Goal: Task Accomplishment & Management: Manage account settings

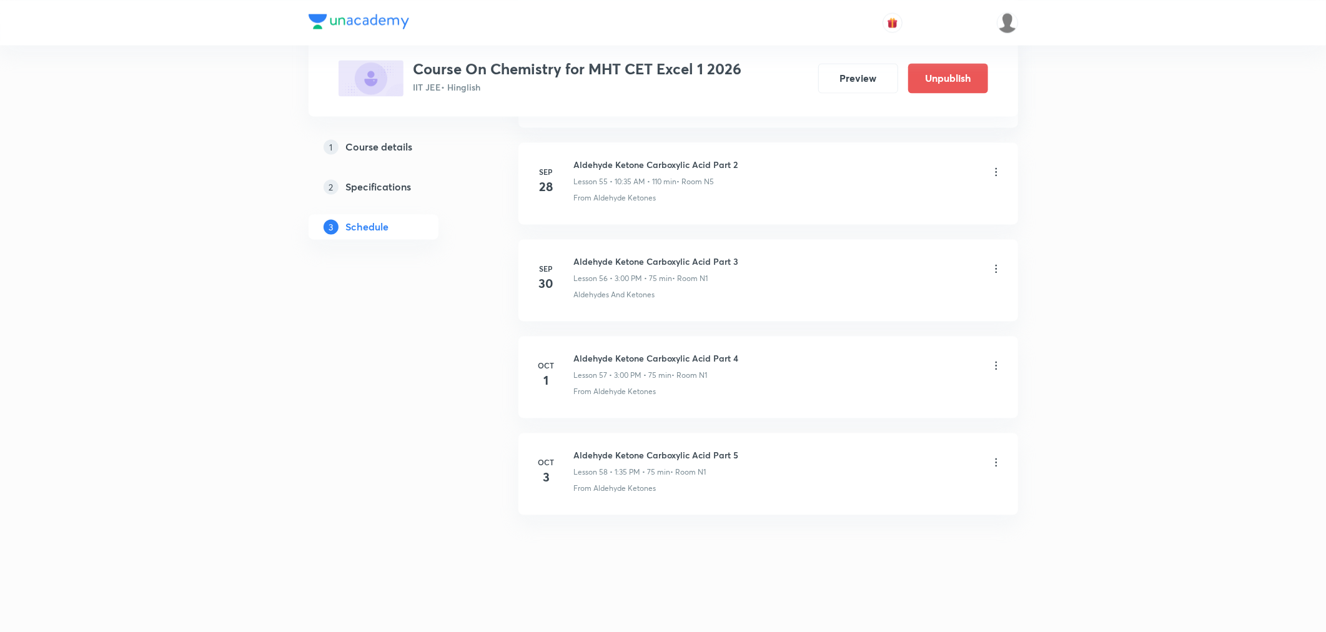
click at [996, 461] on icon at bounding box center [996, 462] width 12 height 12
click at [882, 518] on p "Delete" at bounding box center [885, 516] width 26 height 13
click at [844, 614] on button "Delete" at bounding box center [843, 606] width 110 height 30
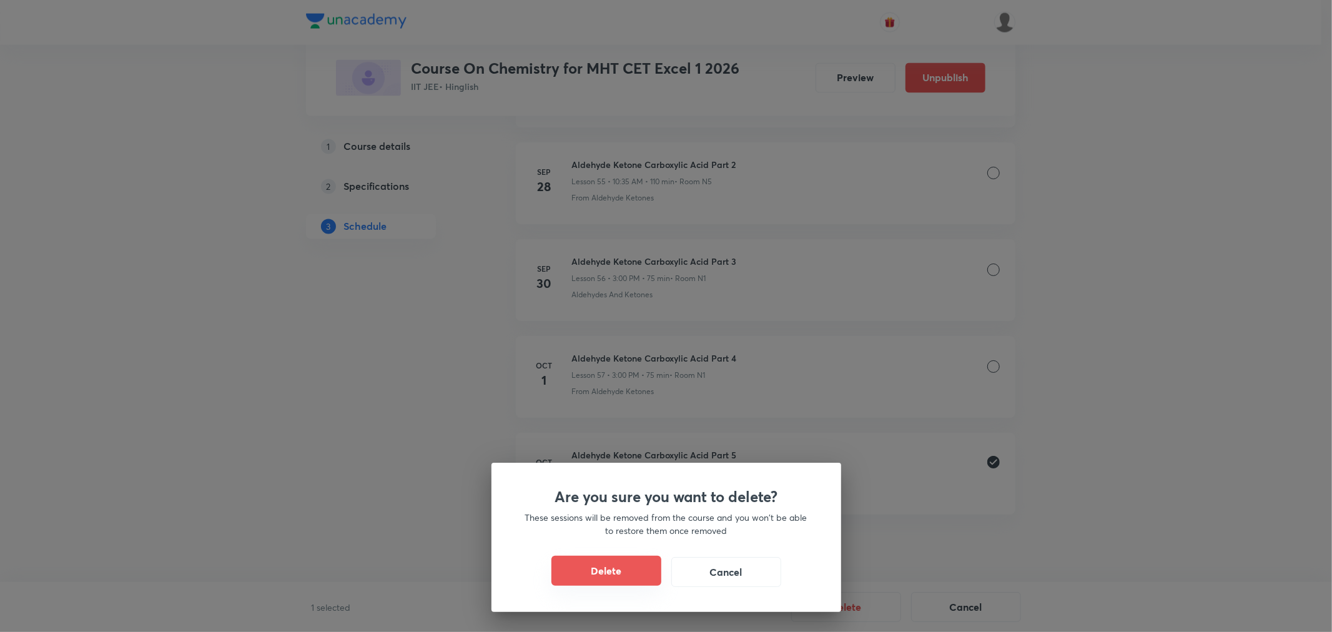
click at [602, 567] on button "Delete" at bounding box center [606, 571] width 110 height 30
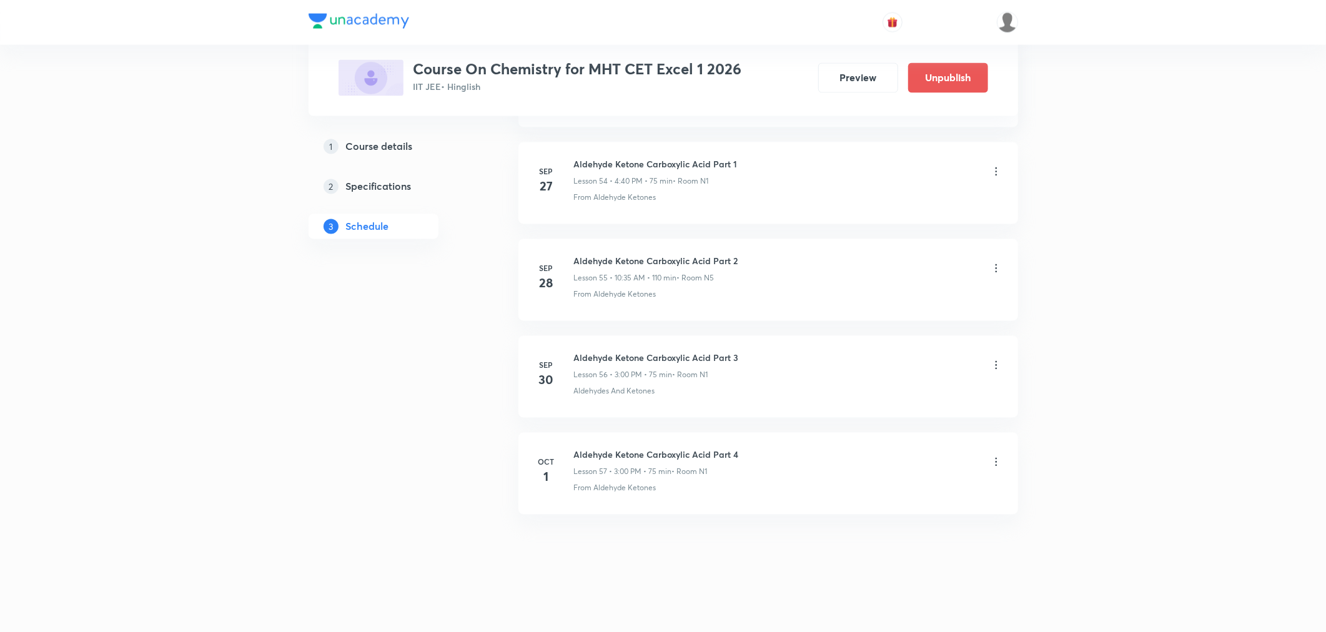
scroll to position [5893, 0]
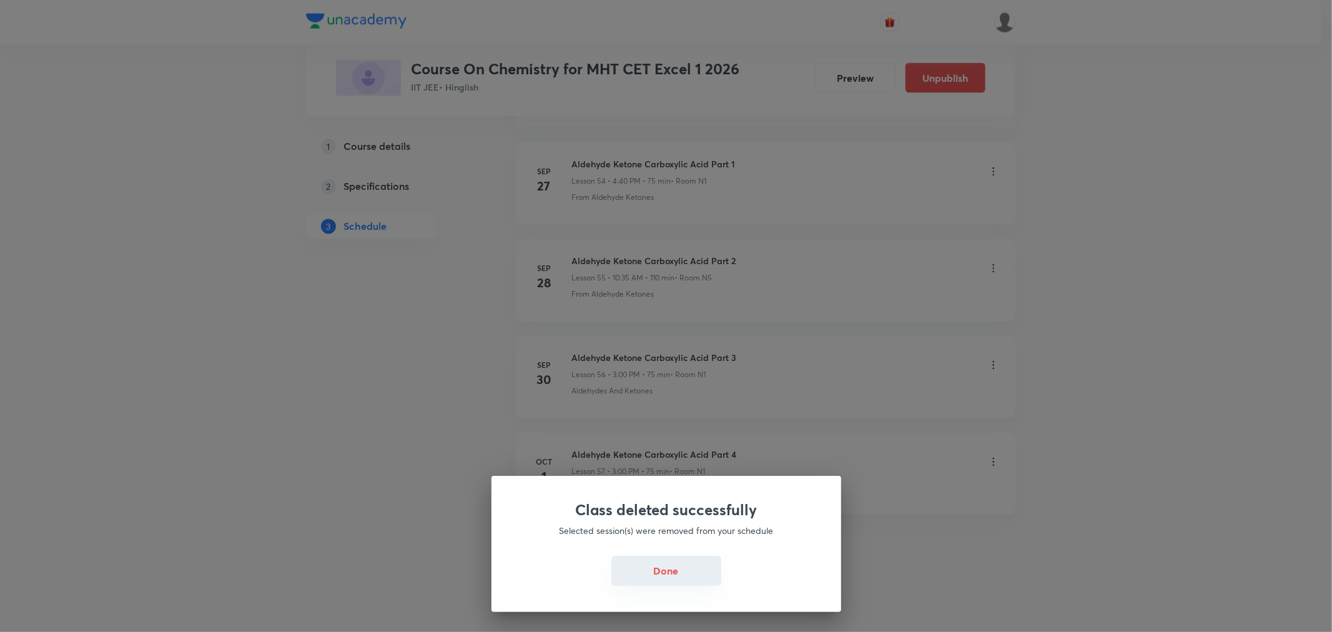
click at [672, 565] on button "Done" at bounding box center [666, 571] width 110 height 30
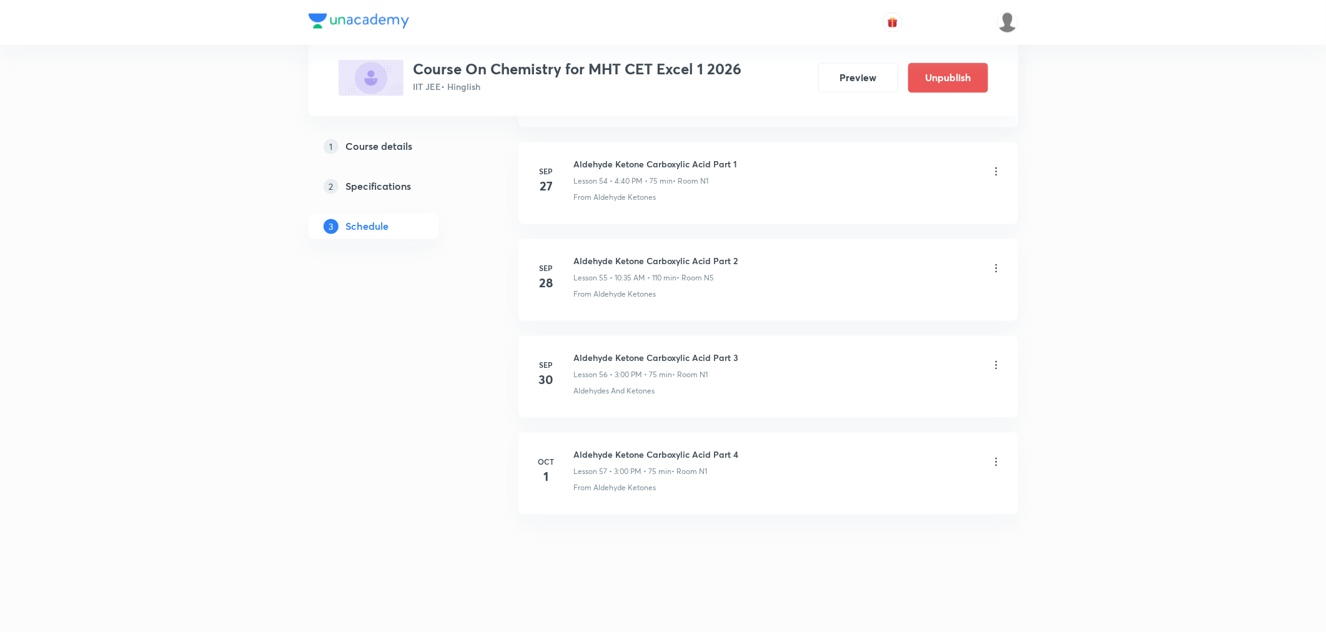
drag, startPoint x: 160, startPoint y: 179, endPoint x: 162, endPoint y: 147, distance: 31.3
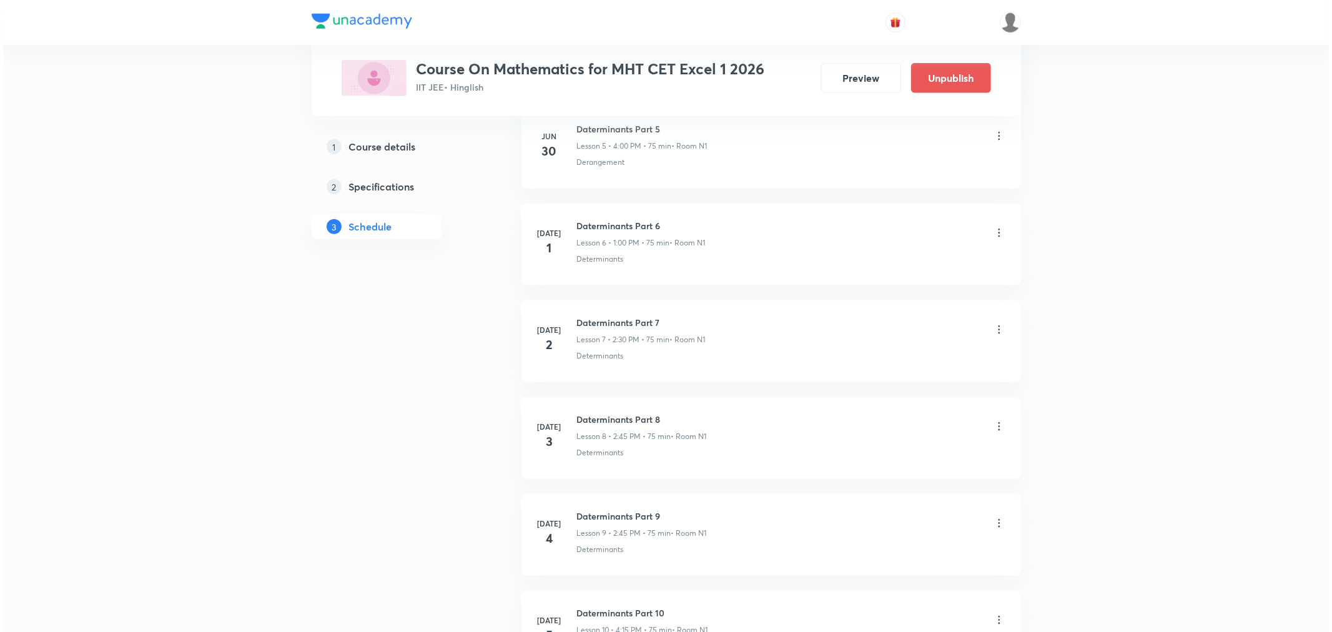
scroll to position [8897, 0]
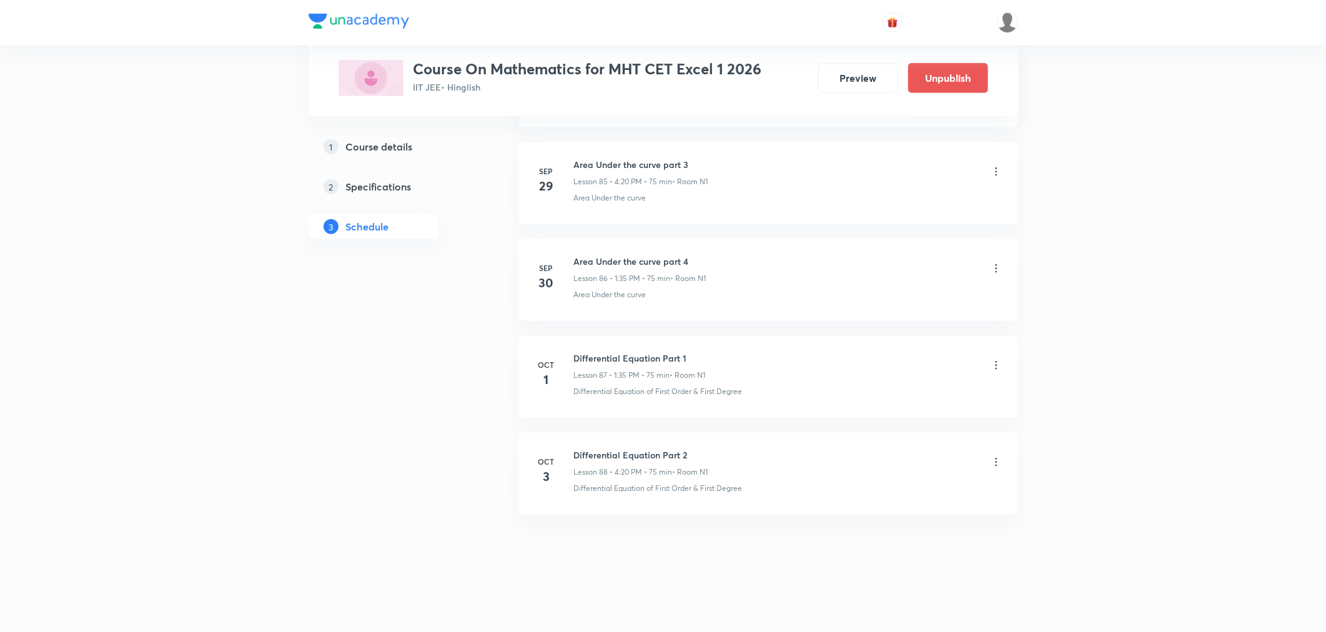
click at [994, 463] on icon at bounding box center [996, 462] width 12 height 12
click at [881, 491] on p "Edit" at bounding box center [880, 494] width 16 height 13
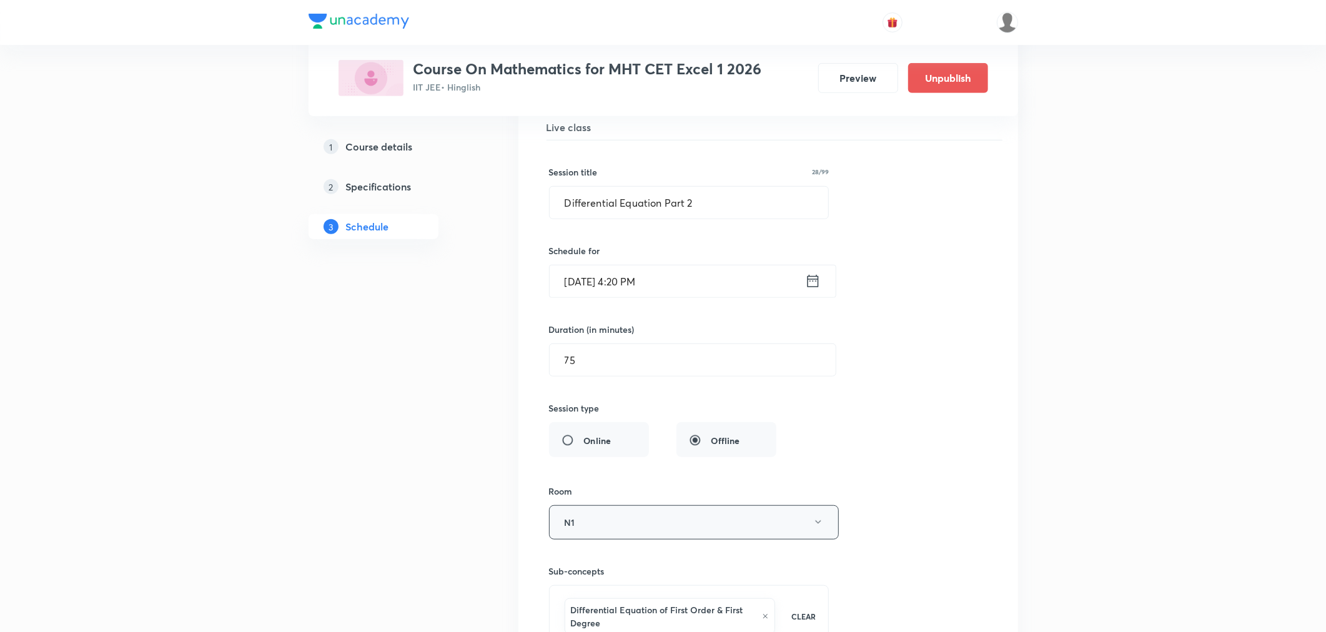
scroll to position [8539, 0]
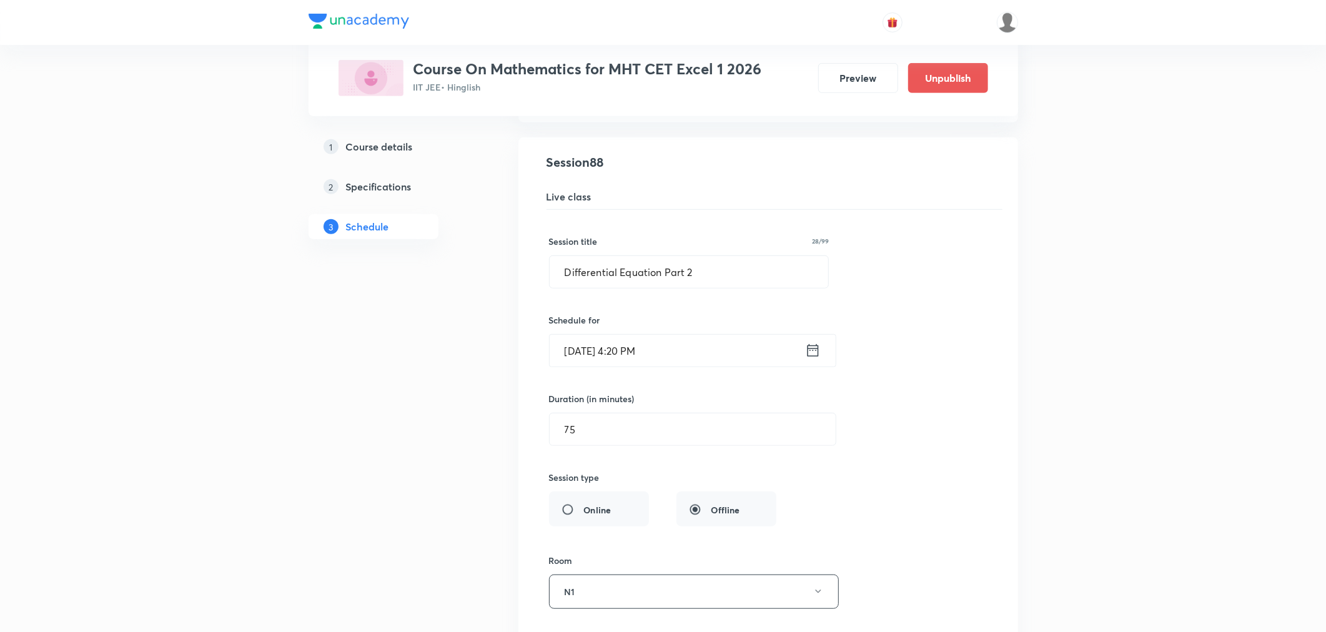
click at [813, 359] on icon at bounding box center [813, 350] width 16 height 17
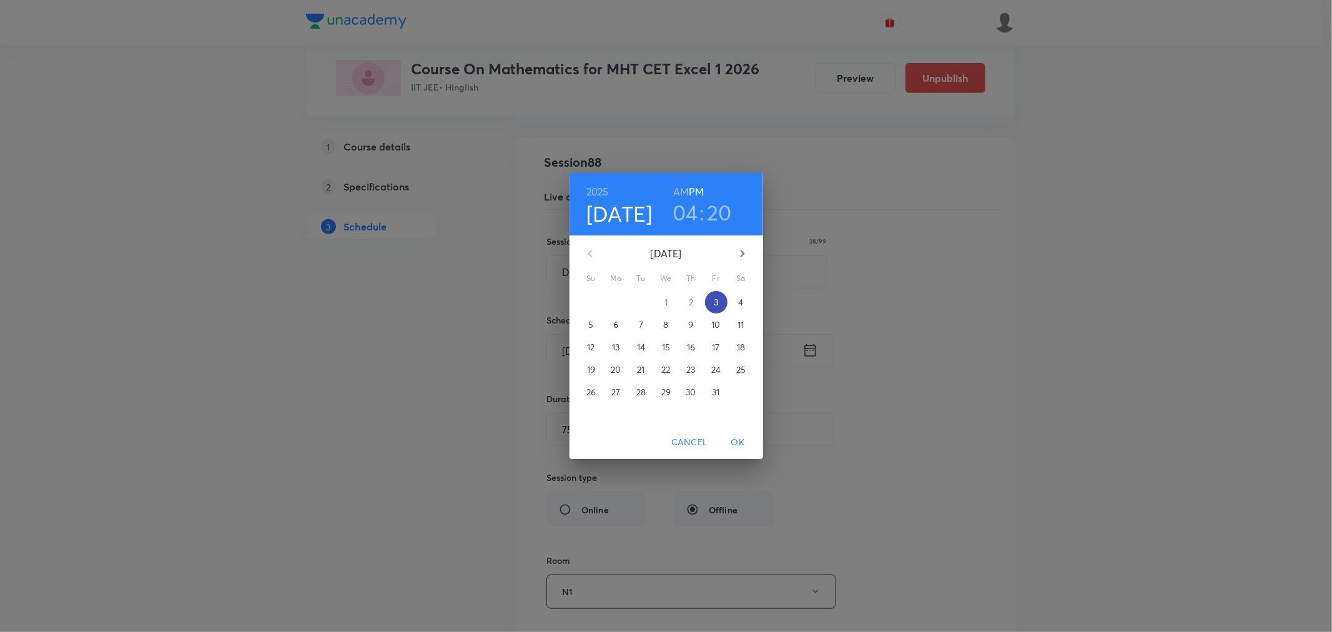
click at [718, 303] on p "3" at bounding box center [716, 302] width 4 height 12
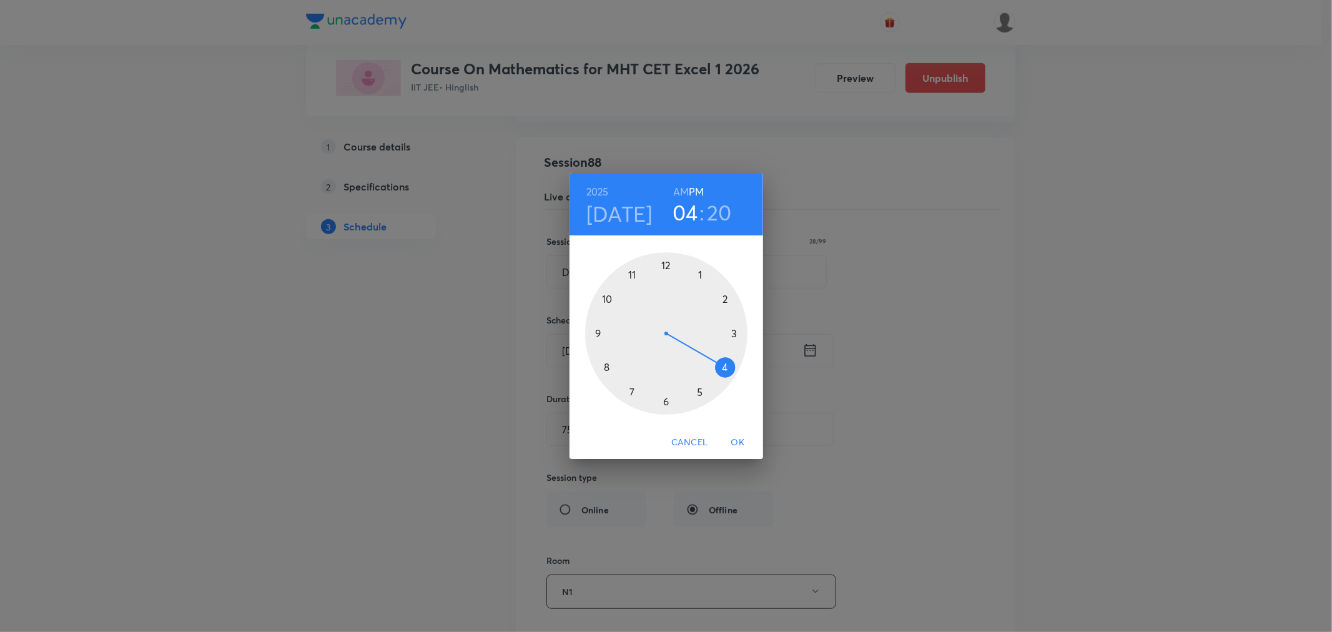
click at [725, 300] on div at bounding box center [666, 333] width 162 height 162
click at [664, 263] on div at bounding box center [666, 333] width 162 height 162
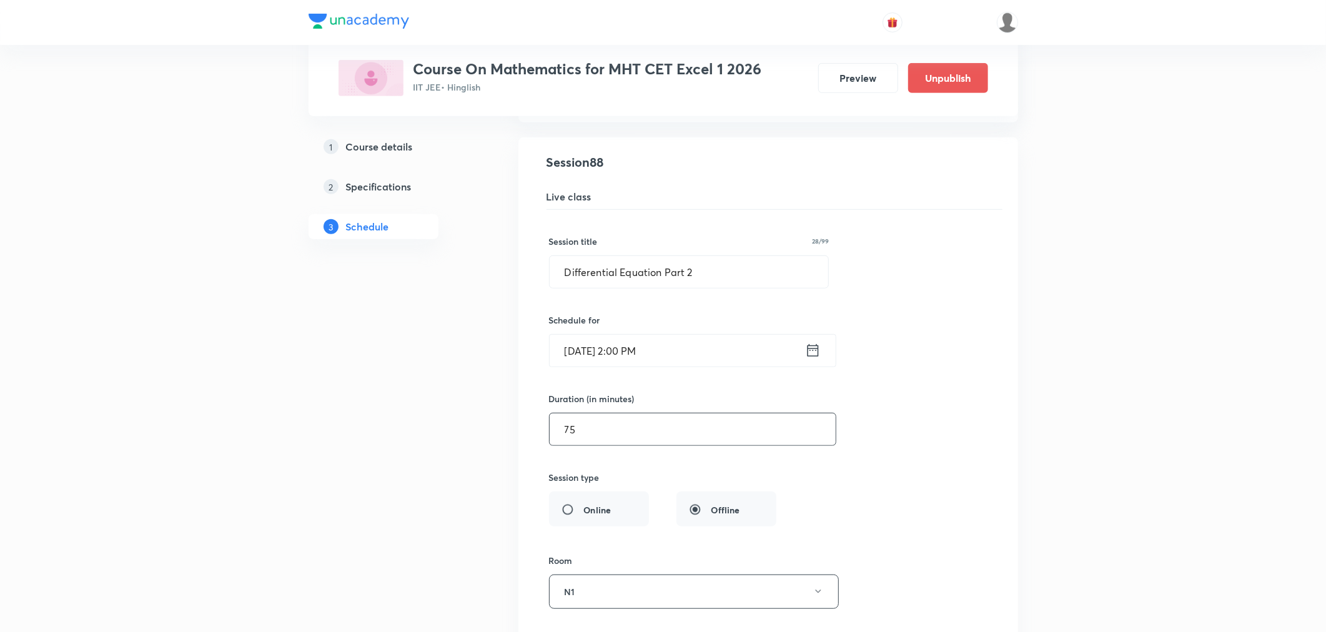
click at [629, 434] on input "75" at bounding box center [692, 429] width 286 height 32
type input "7"
type input "0"
type input "60"
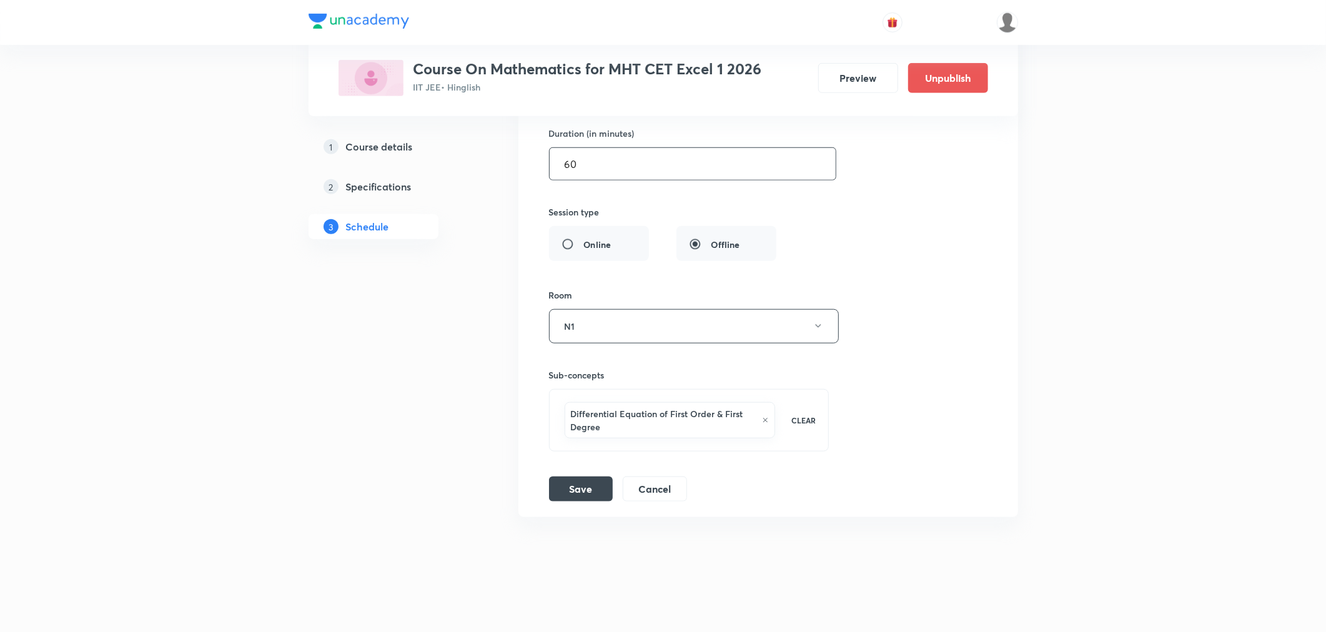
scroll to position [8817, 0]
click at [583, 485] on button "Save" at bounding box center [581, 485] width 64 height 25
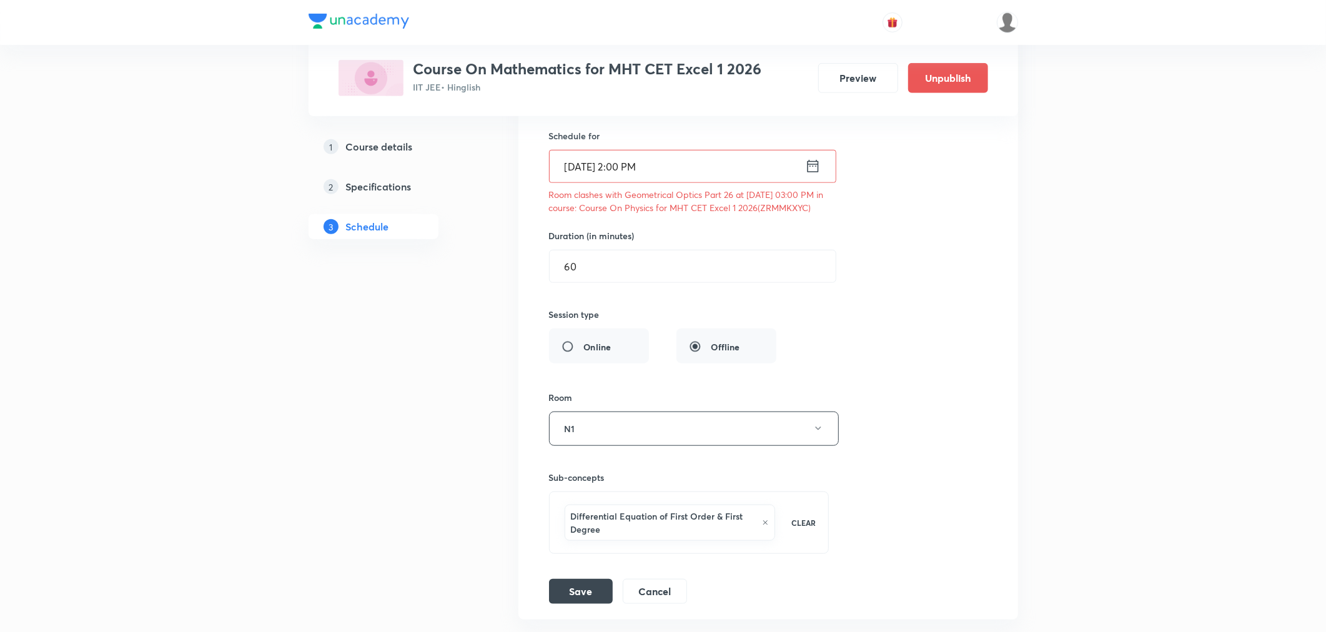
scroll to position [8677, 0]
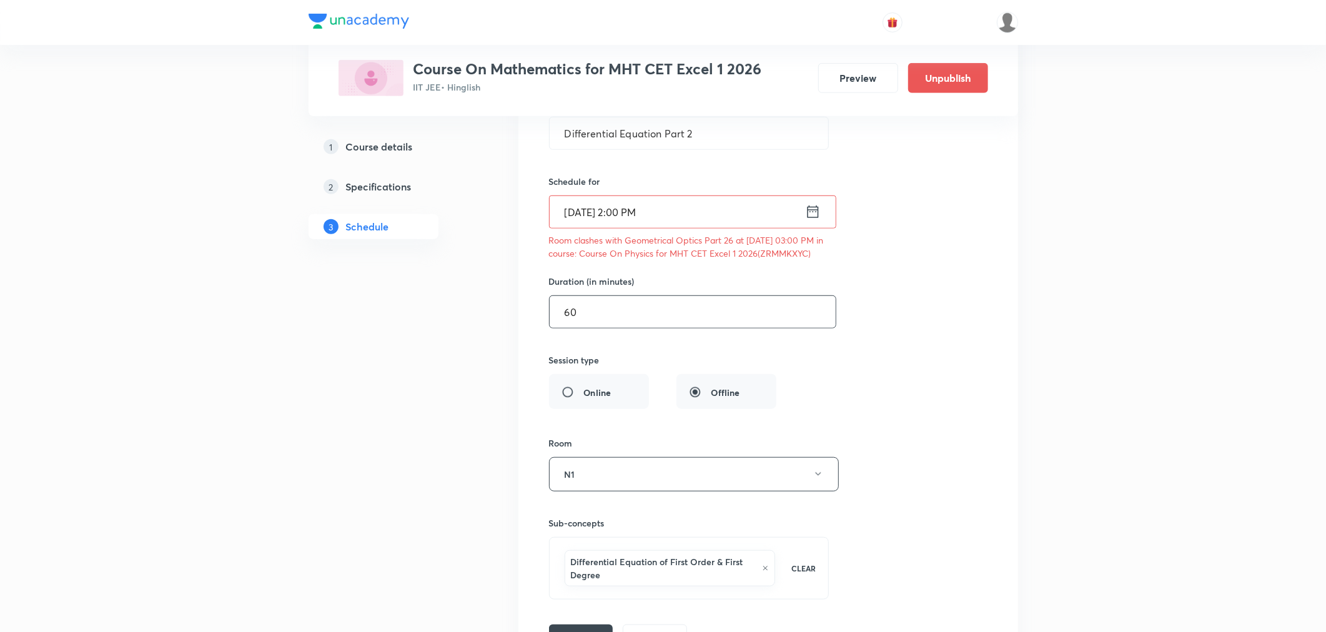
click at [582, 328] on input "60" at bounding box center [692, 312] width 286 height 32
type input "6"
type input "0"
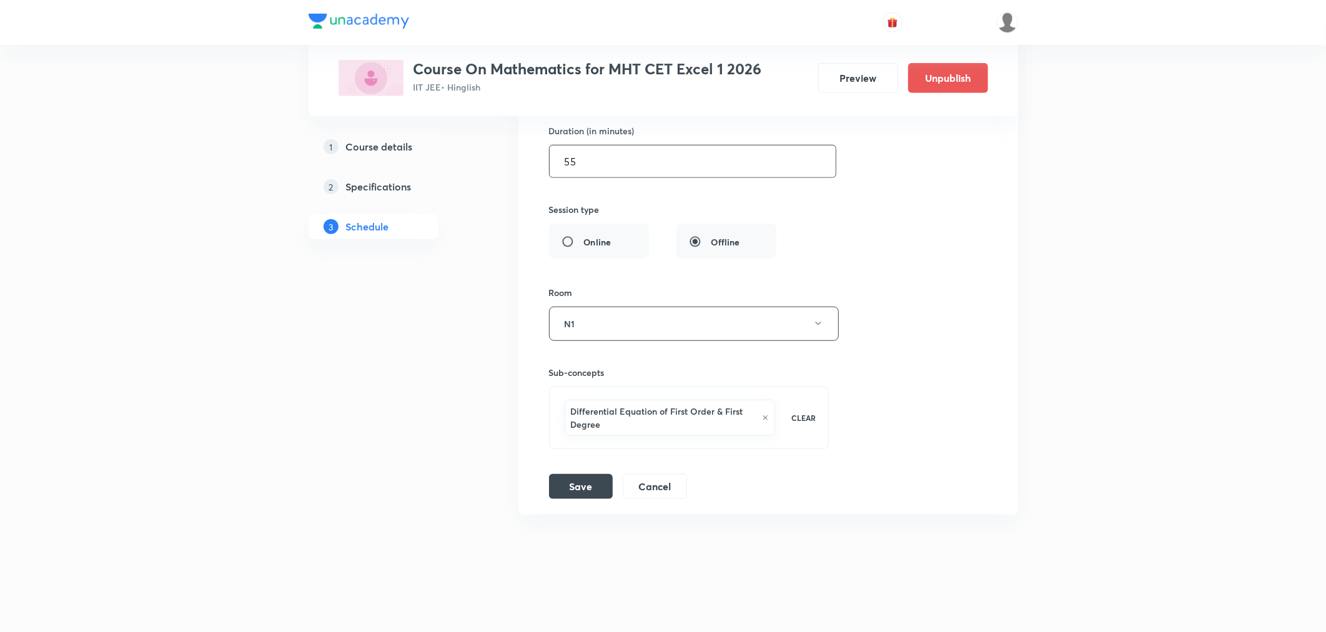
scroll to position [8851, 0]
type input "55"
click at [584, 488] on button "Save" at bounding box center [581, 485] width 64 height 25
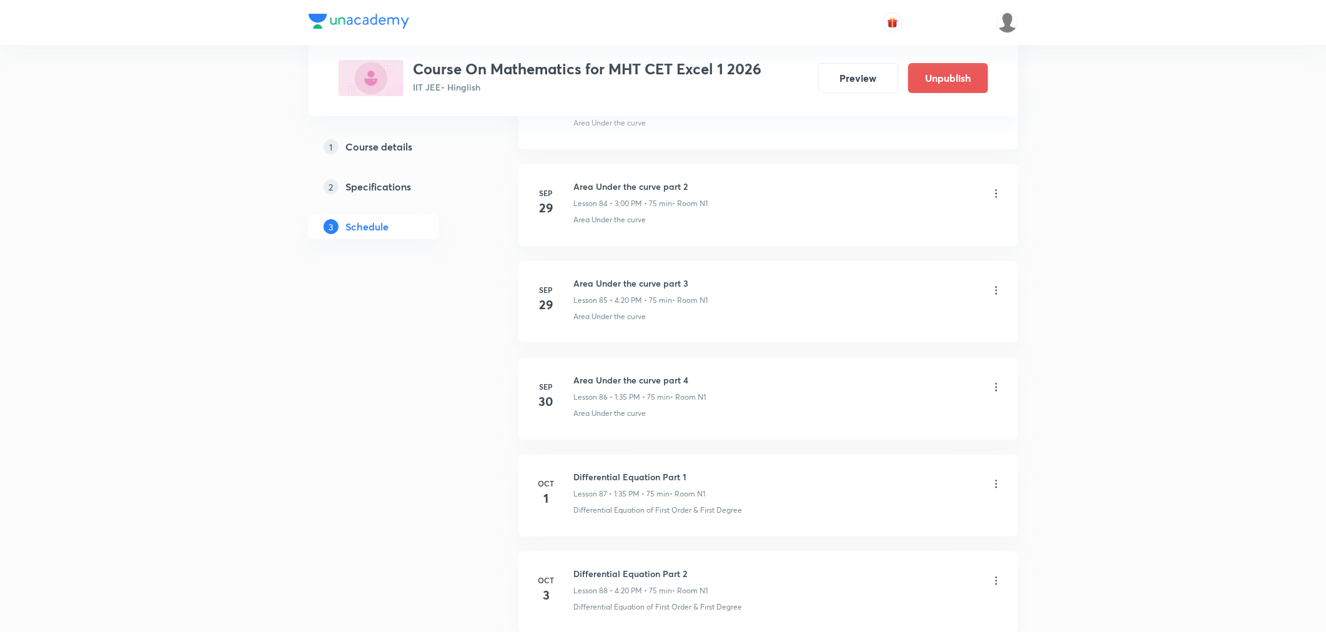
scroll to position [8322, 0]
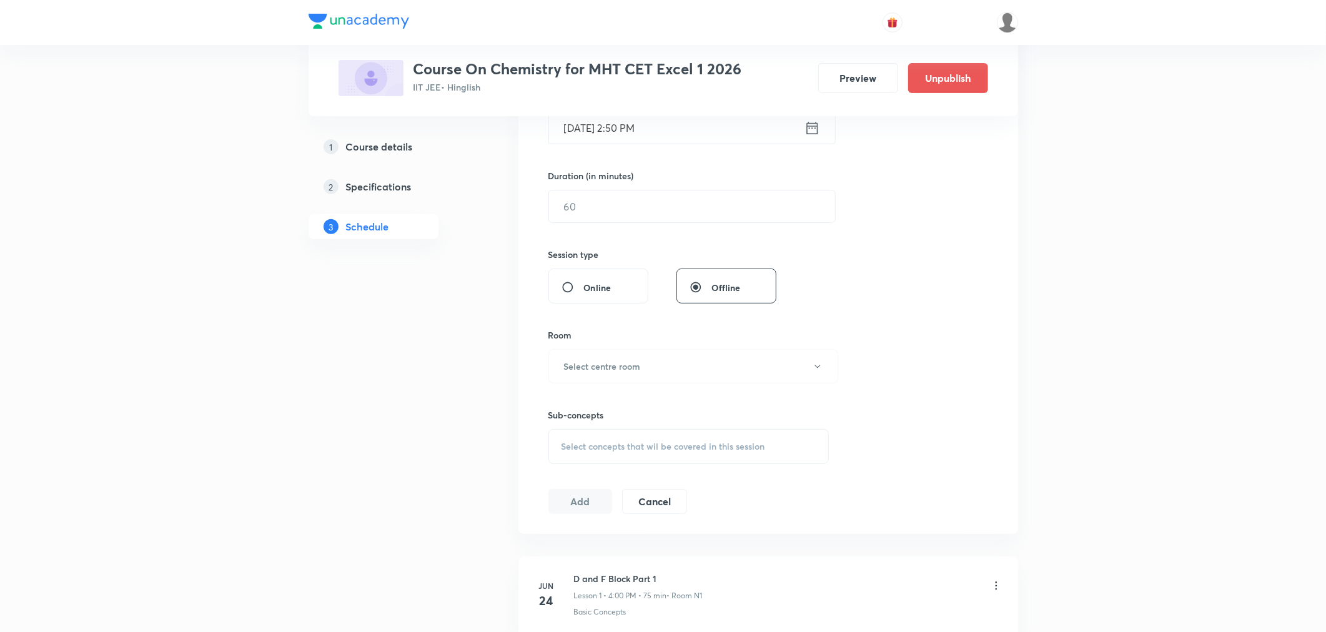
scroll to position [412, 0]
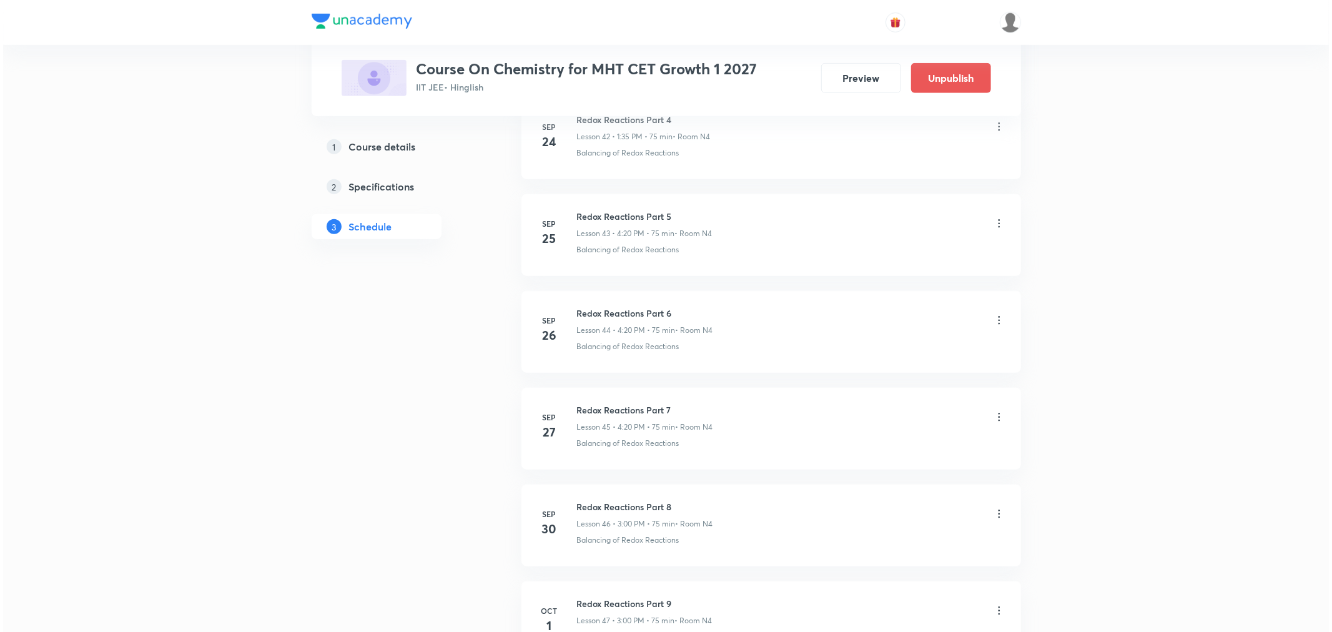
scroll to position [5020, 0]
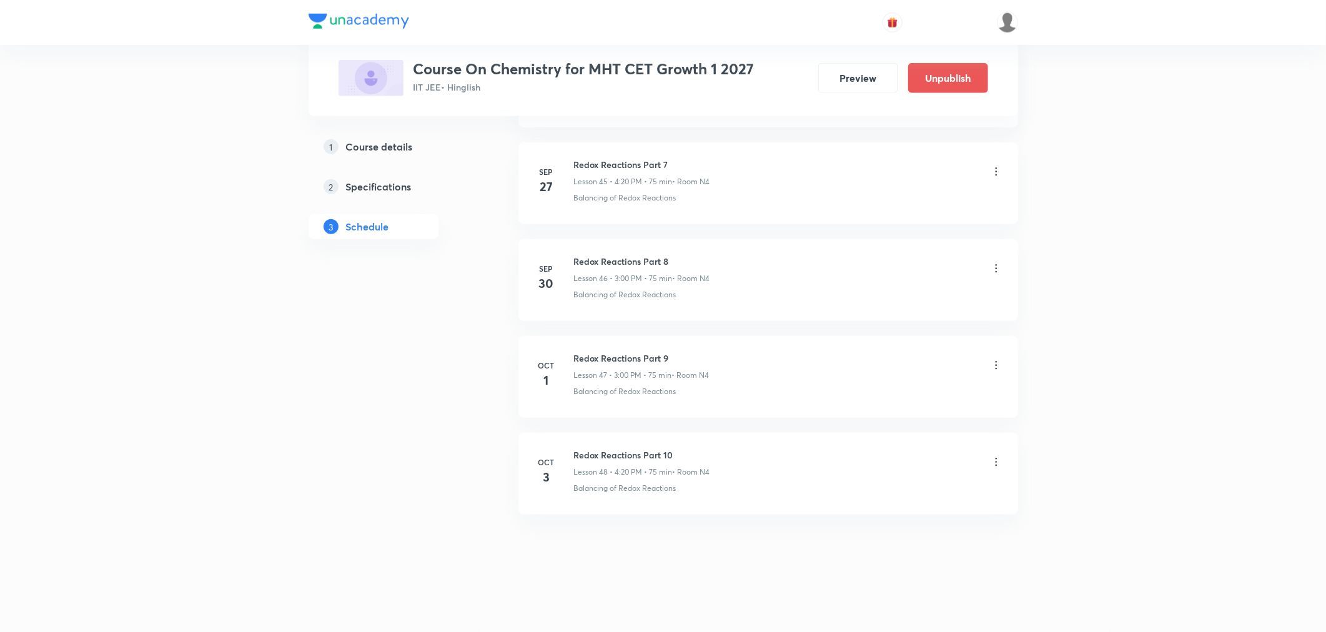
click at [993, 464] on icon at bounding box center [996, 462] width 12 height 12
click at [887, 495] on p "Edit" at bounding box center [880, 494] width 16 height 13
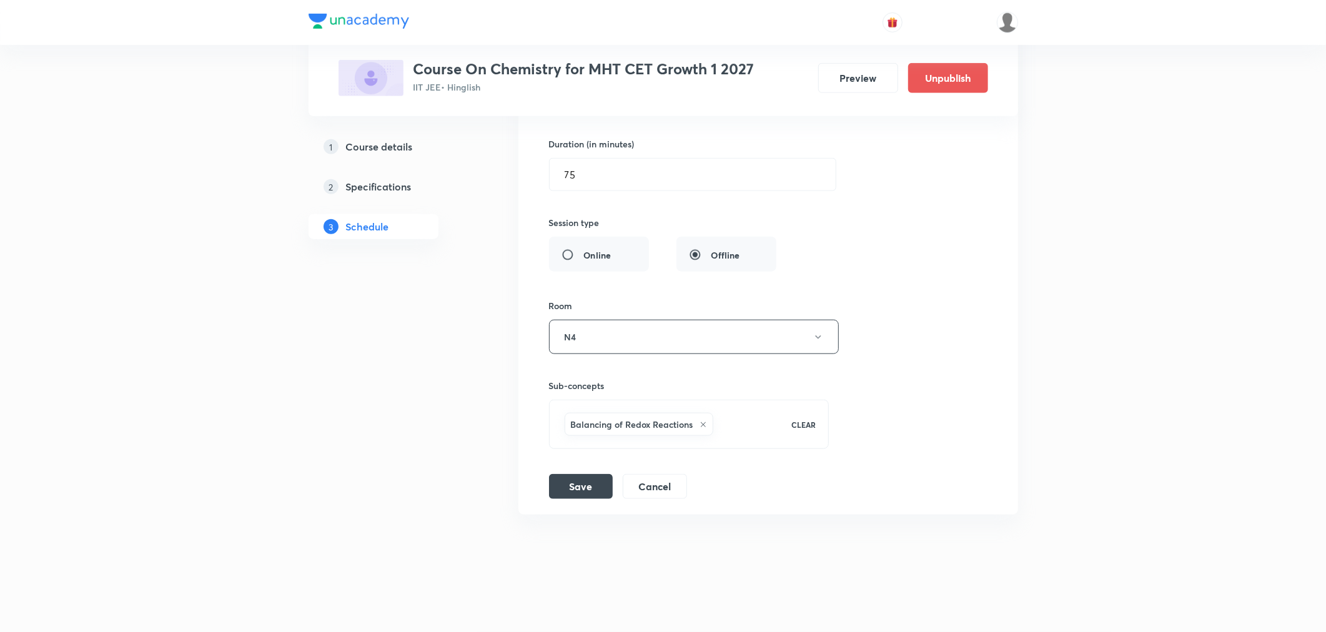
click at [702, 426] on icon at bounding box center [702, 424] width 7 height 7
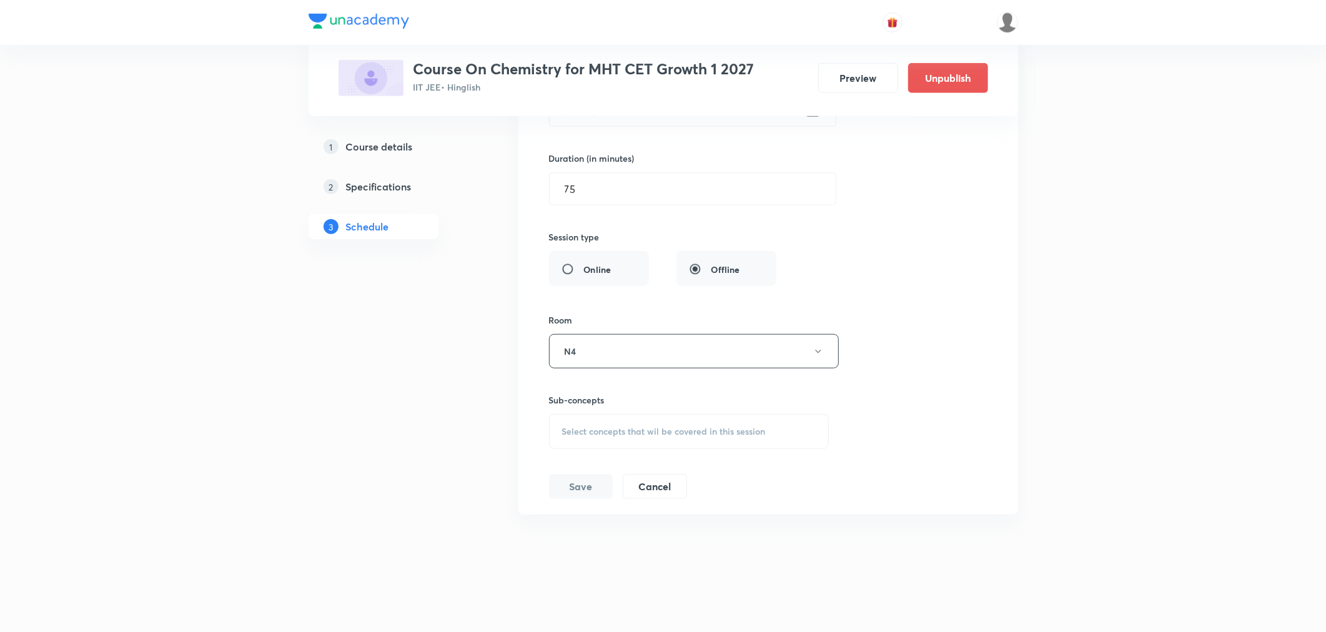
scroll to position [4912, 0]
click at [681, 435] on span "Select concepts that wil be covered in this session" at bounding box center [664, 431] width 204 height 10
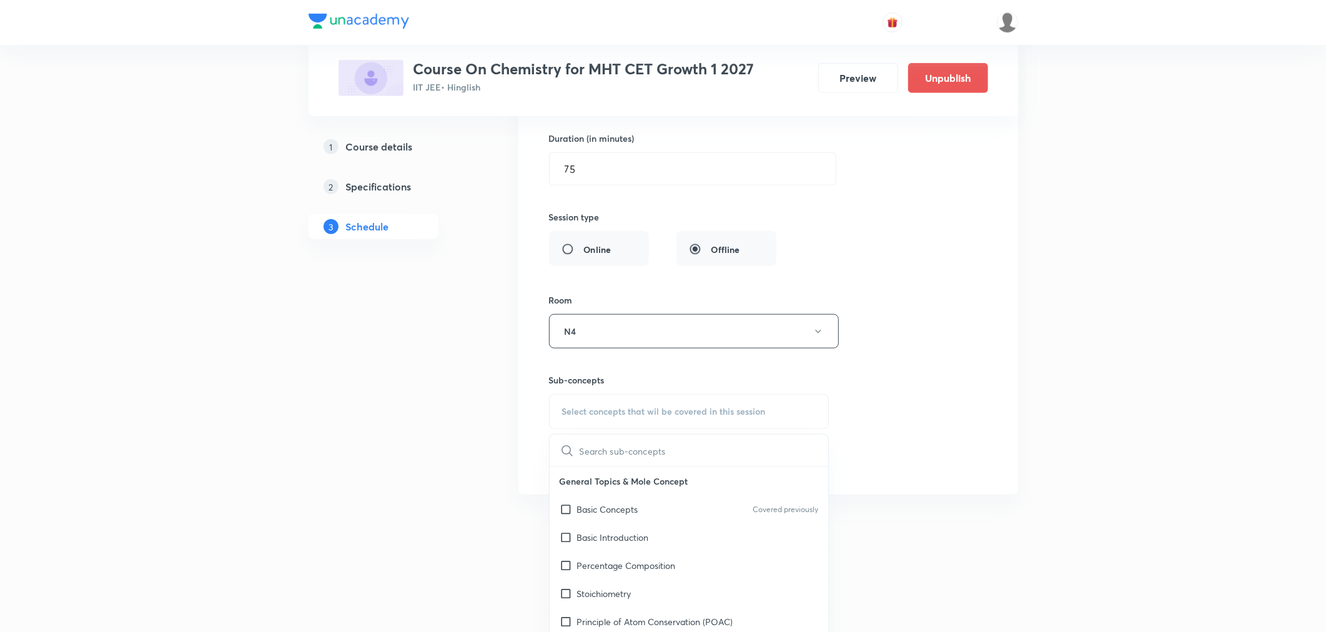
click at [925, 354] on div "Session title 23/99 Redox Reactions Part 10 ​ Schedule for Oct 3, 2025, 4:20 PM…" at bounding box center [768, 213] width 438 height 529
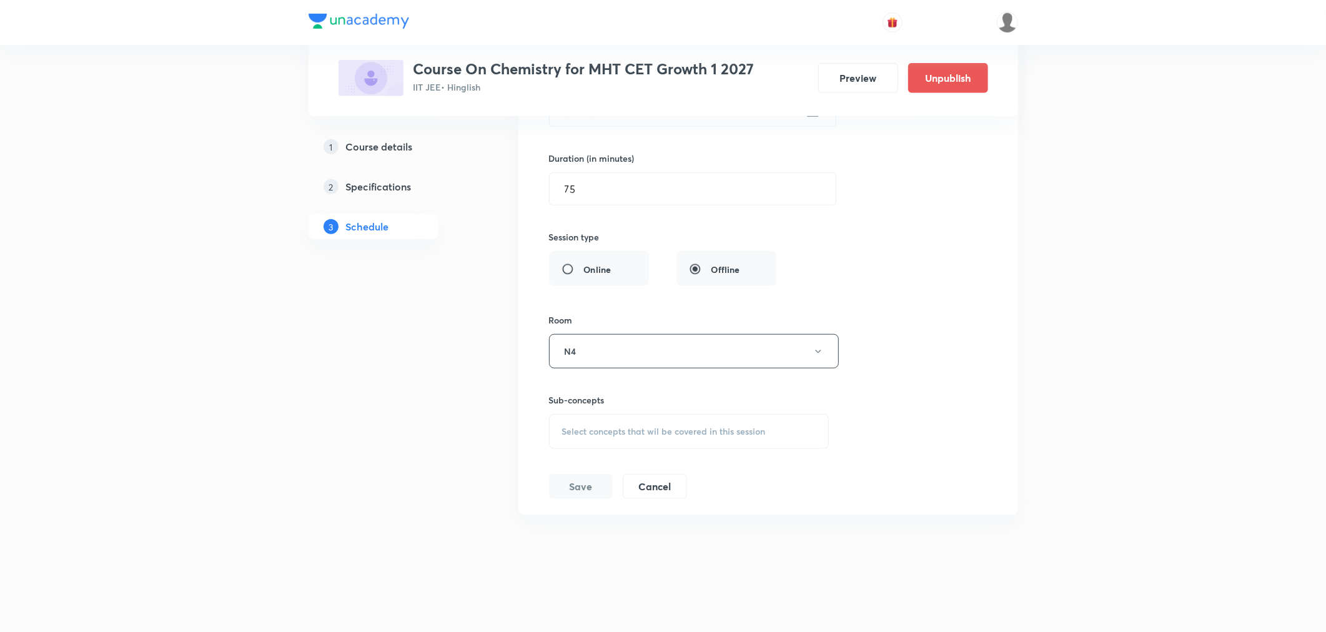
scroll to position [4912, 0]
click at [616, 433] on span "Select concepts that wil be covered in this session" at bounding box center [664, 431] width 204 height 10
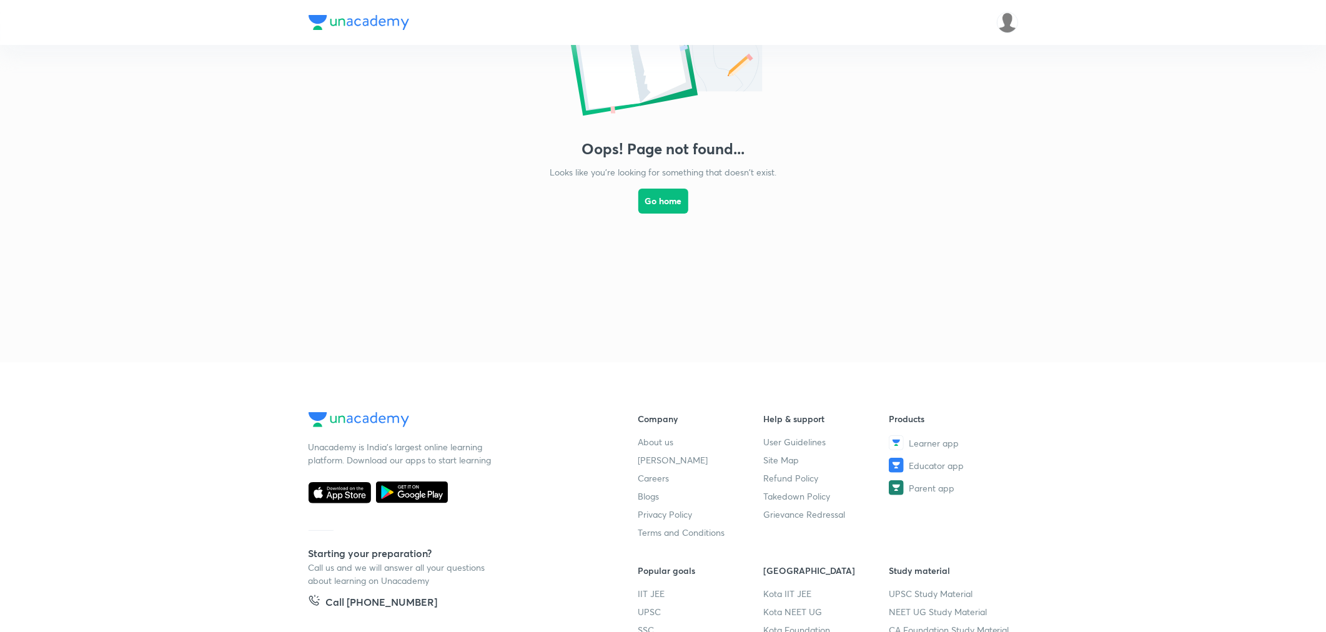
scroll to position [0, 0]
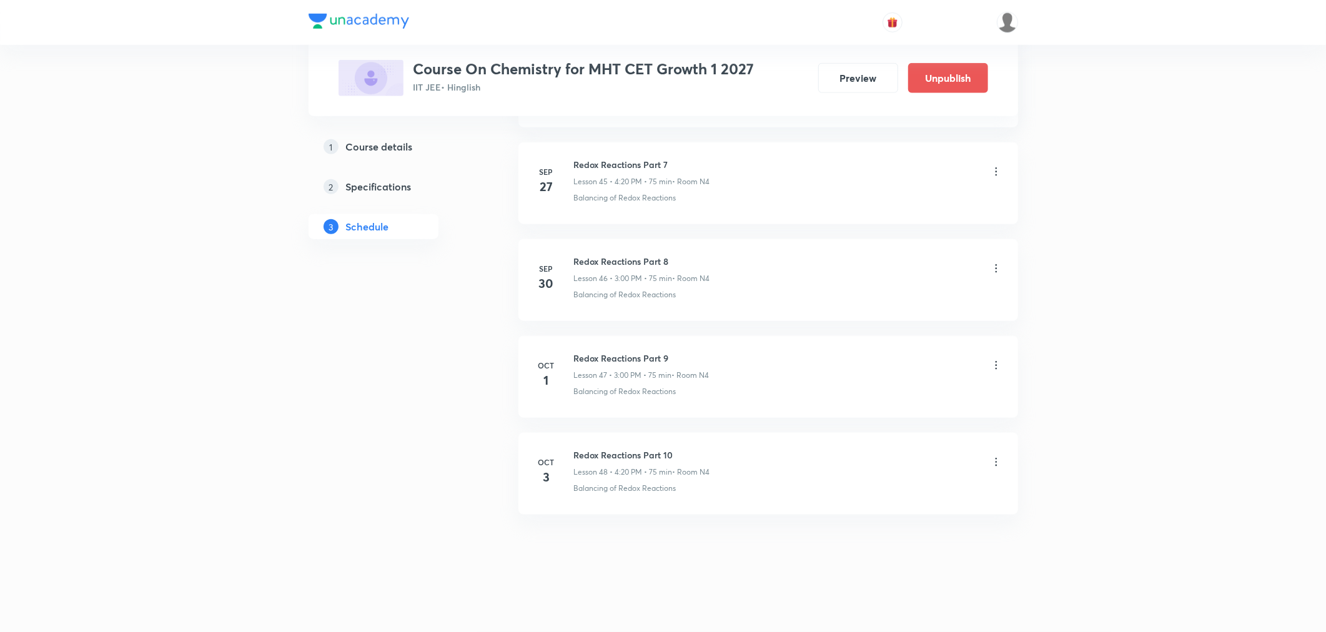
click at [982, 451] on div "Redox Reactions Part 10 Lesson 48 • 4:20 PM • 75 min • Room N4" at bounding box center [788, 462] width 428 height 29
click at [996, 466] on icon at bounding box center [996, 462] width 12 height 12
click at [884, 496] on p "Edit" at bounding box center [880, 494] width 16 height 13
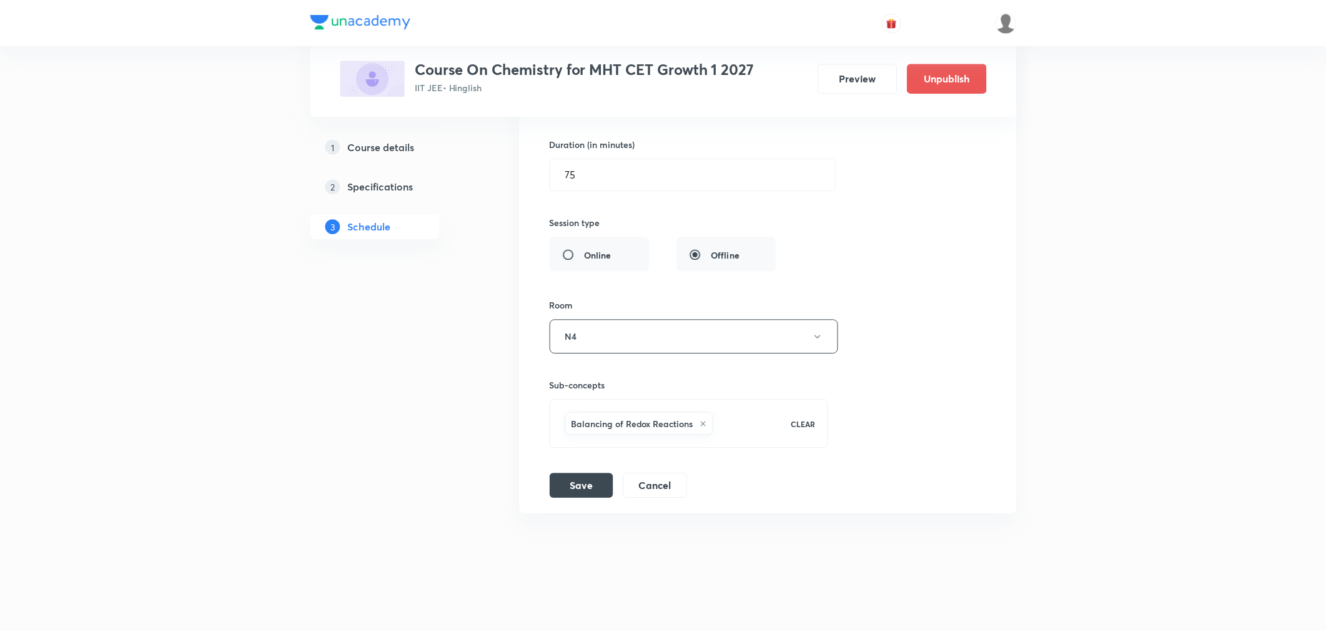
scroll to position [4927, 0]
click at [706, 425] on icon at bounding box center [702, 424] width 7 height 7
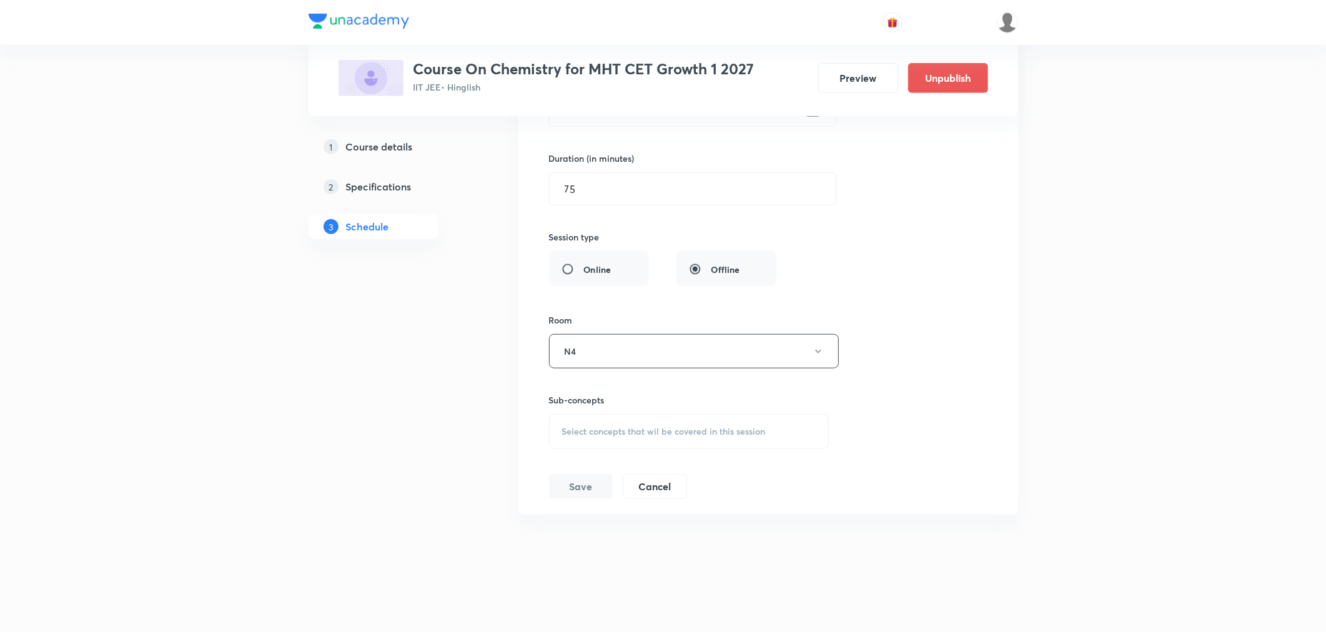
click at [631, 432] on span "Select concepts that wil be covered in this session" at bounding box center [664, 431] width 204 height 10
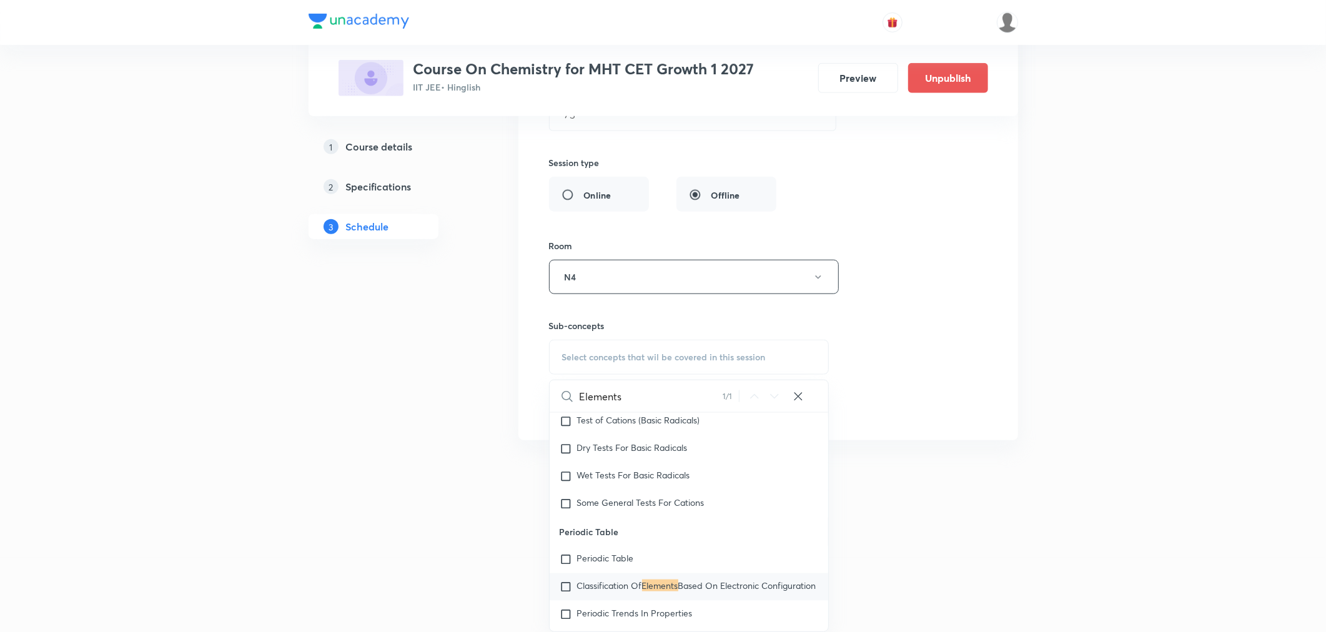
scroll to position [10503, 0]
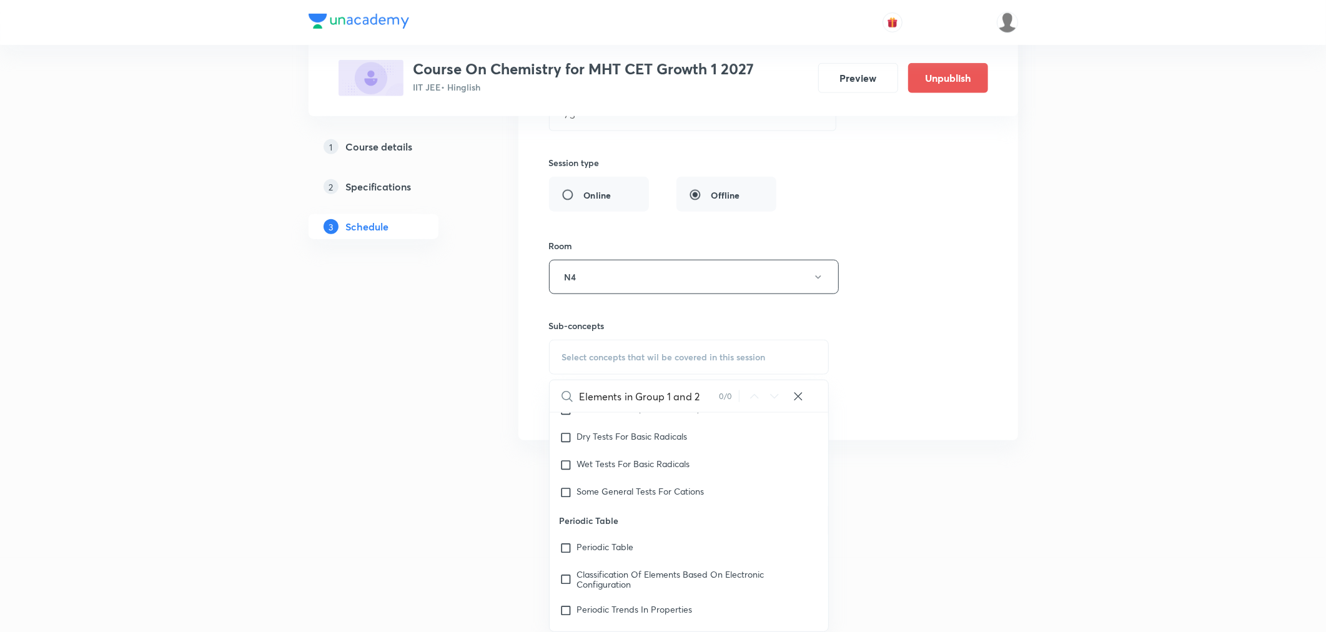
drag, startPoint x: 701, startPoint y: 395, endPoint x: 570, endPoint y: 400, distance: 131.2
click at [570, 400] on div "Elements in Group 1 and 2 0 / 0 ​" at bounding box center [688, 396] width 279 height 32
click at [708, 403] on input "Elements in Group 1 and 2" at bounding box center [649, 396] width 140 height 32
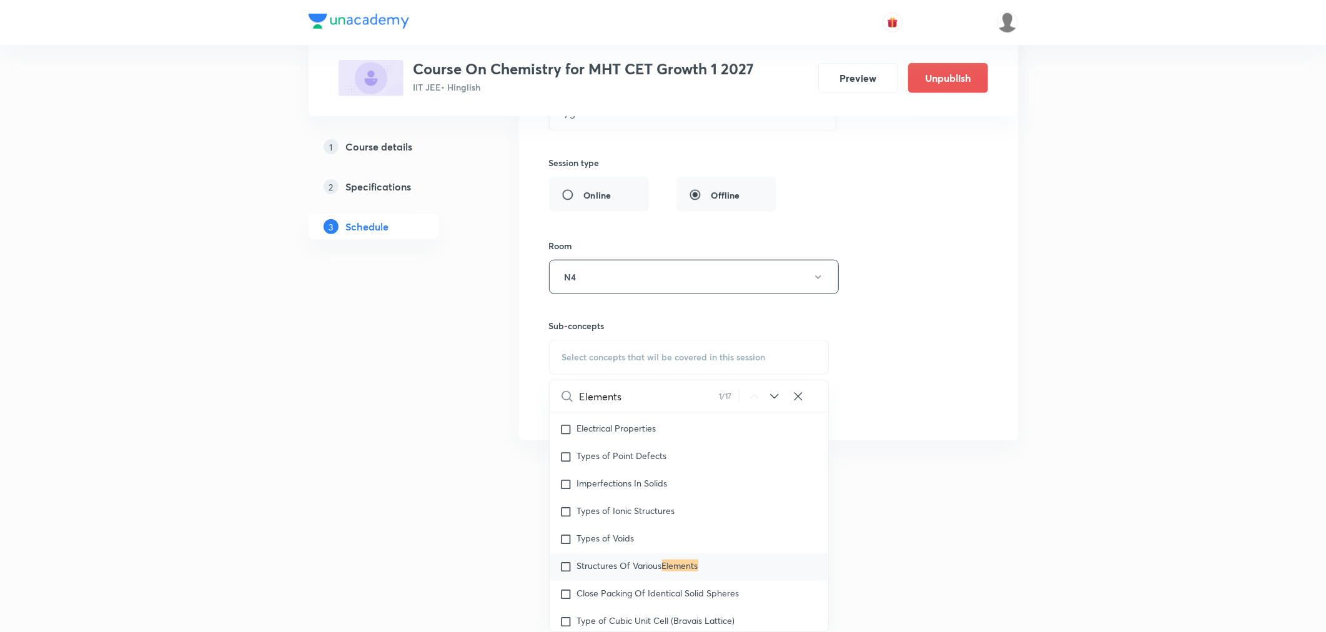
type input "Elements"
click at [668, 571] on mark "Elements" at bounding box center [680, 565] width 36 height 12
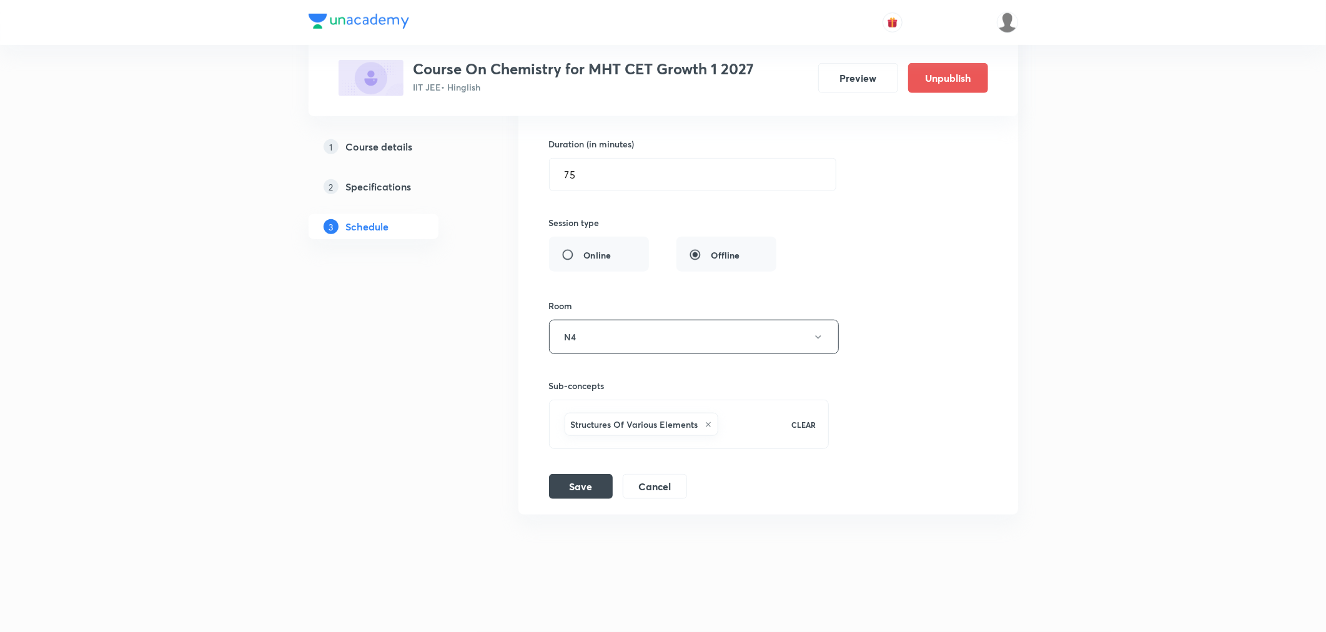
scroll to position [4927, 0]
click at [935, 370] on div "Session title 23/99 Redox Reactions Part 10 ​ Schedule for [DATE] 4:20 PM ​ Dur…" at bounding box center [768, 227] width 438 height 544
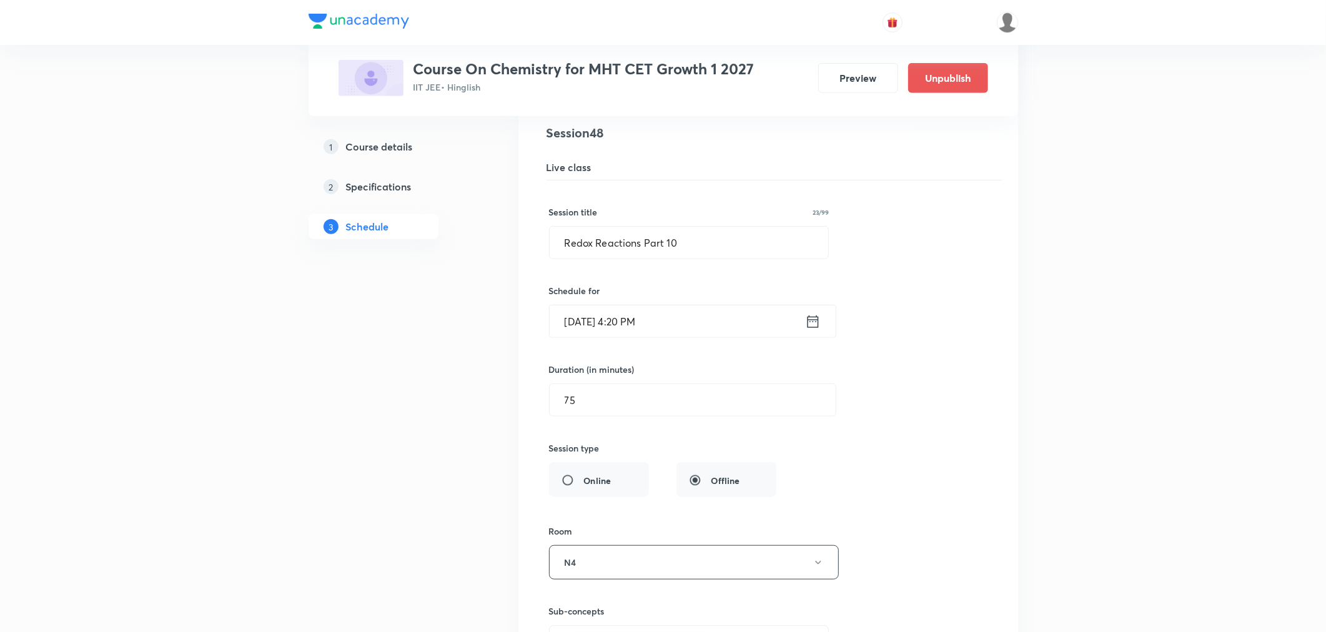
scroll to position [4649, 0]
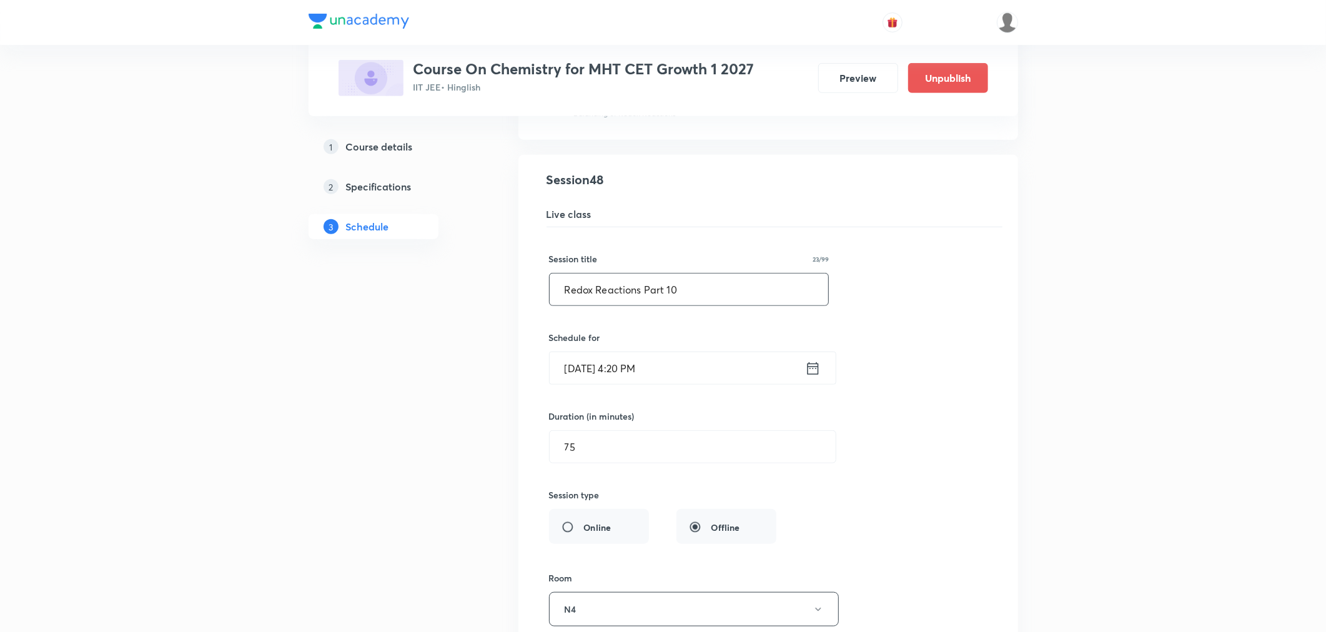
click at [682, 295] on input "Redox Reactions Part 10" at bounding box center [688, 289] width 279 height 32
paste input "Elements in Group 1 and 2"
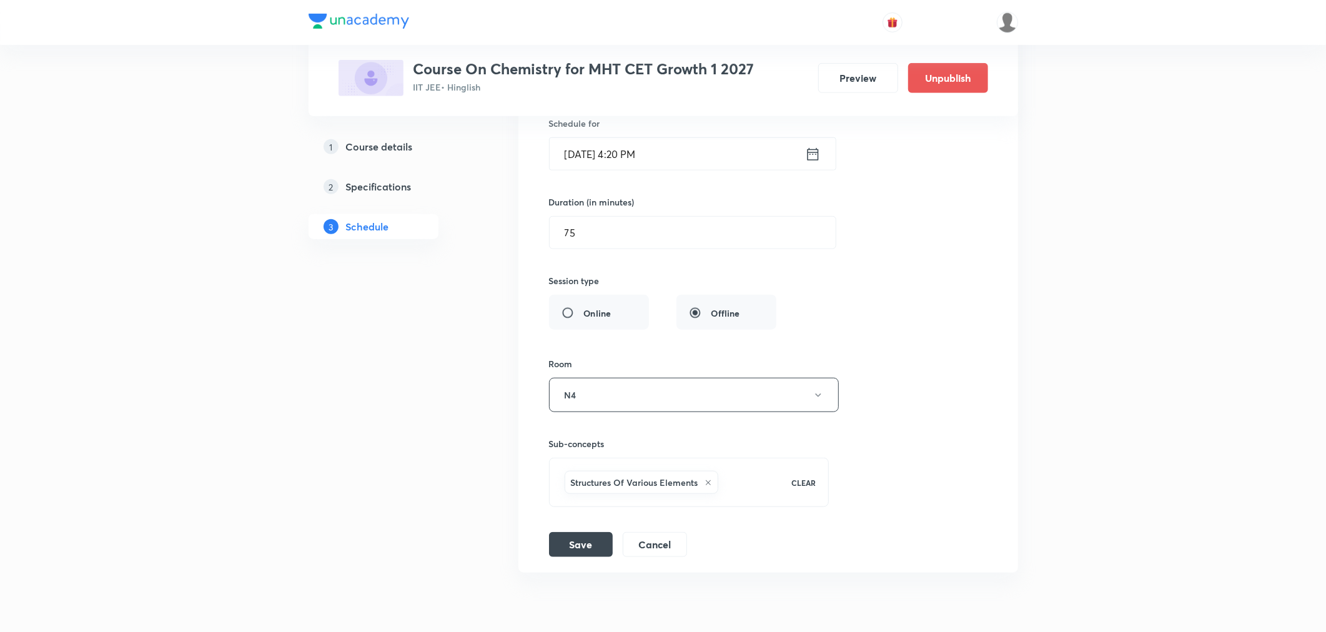
scroll to position [4927, 0]
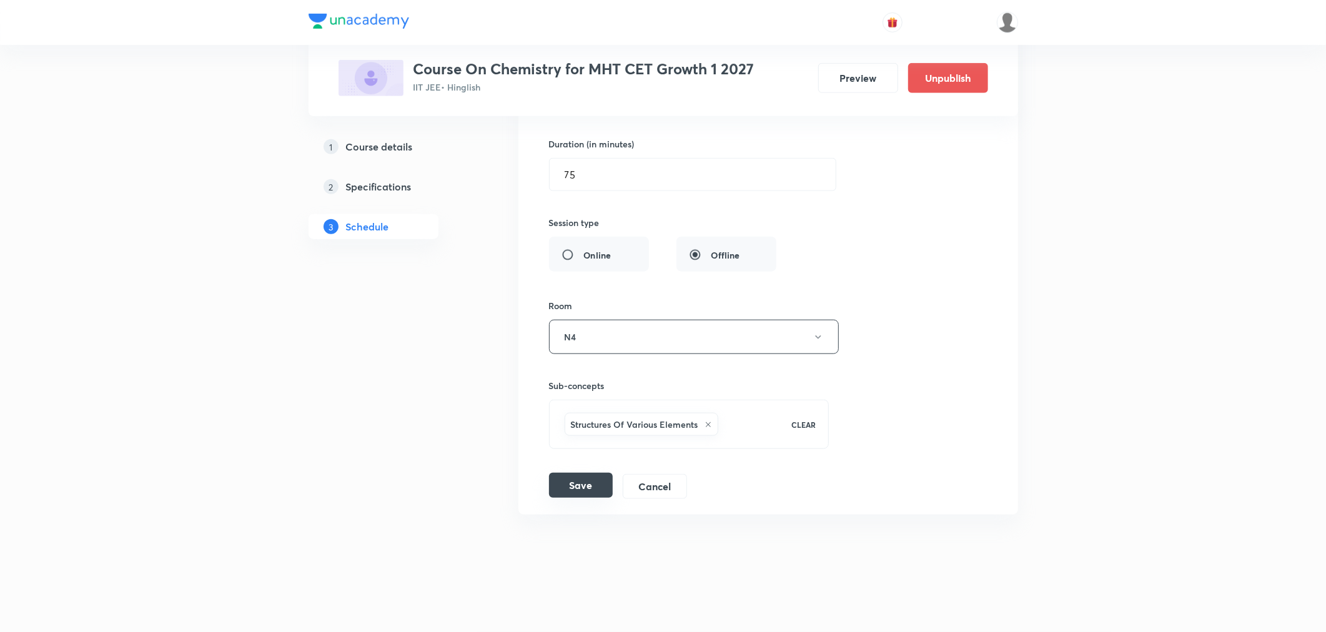
type input "Elements in Group 1 and 2 Part 1"
click at [585, 490] on button "Save" at bounding box center [581, 485] width 64 height 25
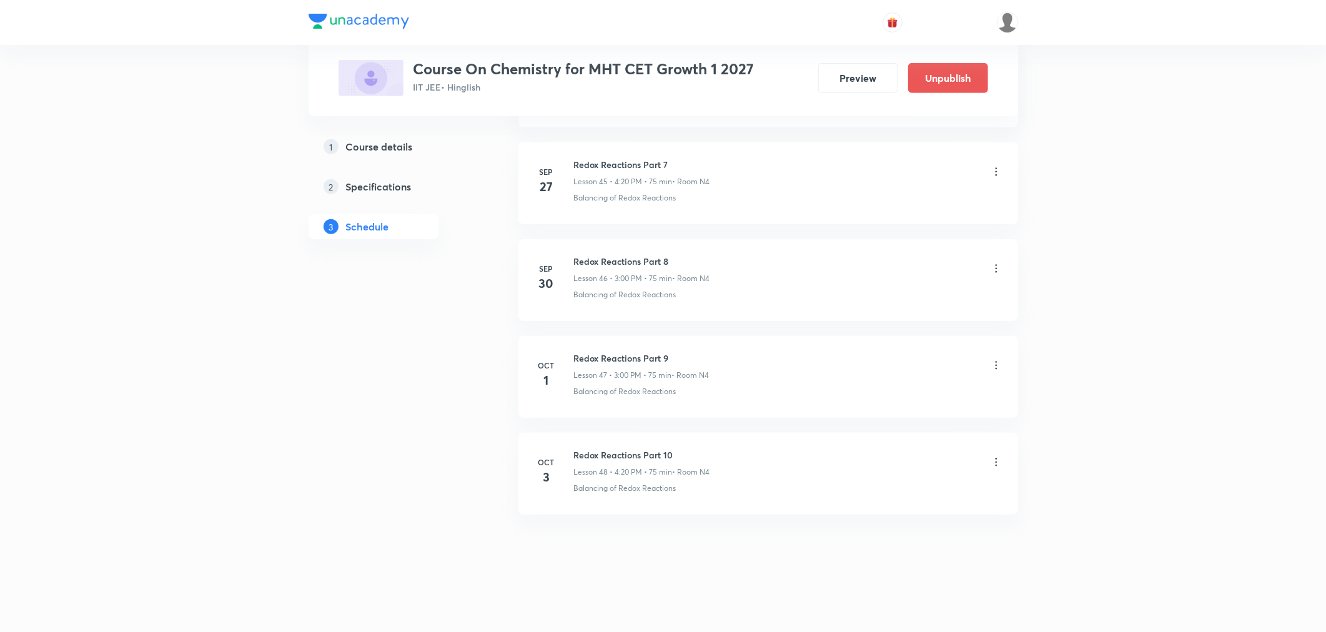
scroll to position [4446, 0]
